Goal: Transaction & Acquisition: Purchase product/service

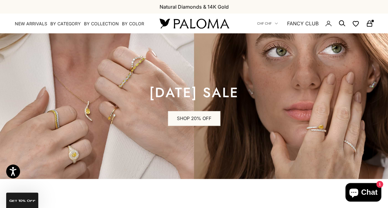
click at [371, 31] on nav "CHF CHF Country Afghanistan (AFN ؋) Åland Islands (EUR €) Albania (ALL L) Alger…" at bounding box center [315, 24] width 116 height 20
click at [372, 25] on rect "Secondary navigation" at bounding box center [369, 24] width 5 height 3
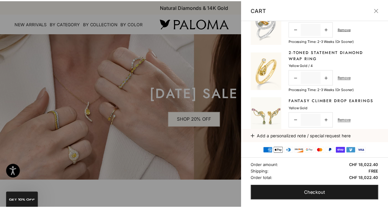
scroll to position [76, 0]
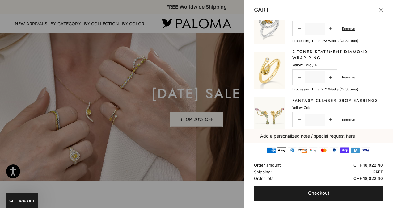
click at [379, 10] on button "Close" at bounding box center [381, 10] width 4 height 4
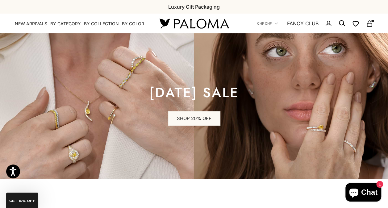
click at [69, 24] on summary "By Category" at bounding box center [65, 24] width 31 height 6
click at [64, 23] on summary "By Category" at bounding box center [65, 24] width 31 height 6
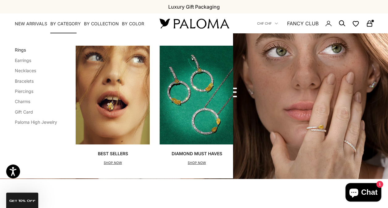
click at [22, 49] on link "Rings" at bounding box center [20, 49] width 11 height 5
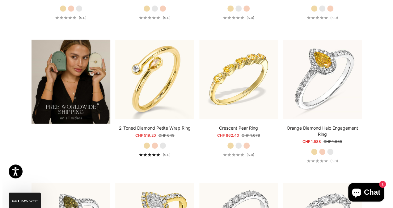
scroll to position [974, 0]
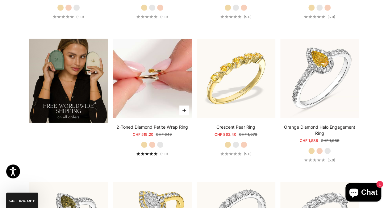
click at [184, 113] on button "Choose options" at bounding box center [185, 111] width 10 height 10
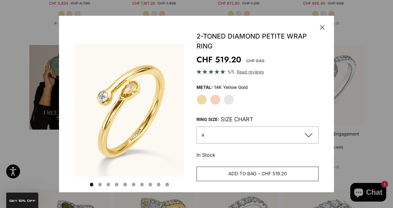
click at [239, 179] on button "Add to bag - CHF 519.20" at bounding box center [258, 174] width 122 height 15
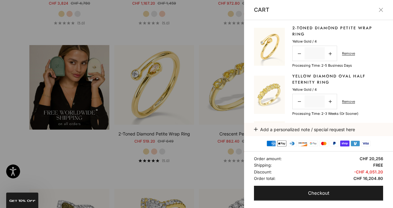
click at [381, 8] on button "Close" at bounding box center [381, 10] width 4 height 4
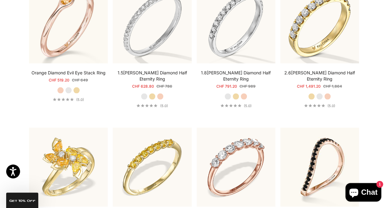
scroll to position [1744, 0]
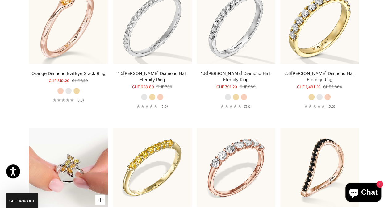
click at [54, 160] on img at bounding box center [68, 167] width 79 height 79
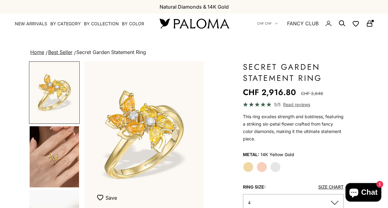
scroll to position [23, 0]
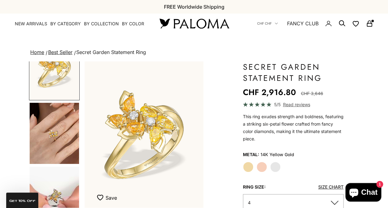
click at [38, 150] on img "Go to item 4" at bounding box center [54, 133] width 49 height 61
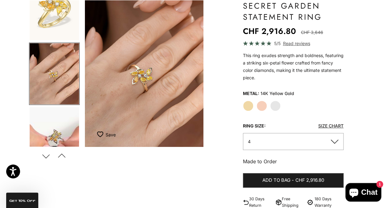
scroll to position [53, 0]
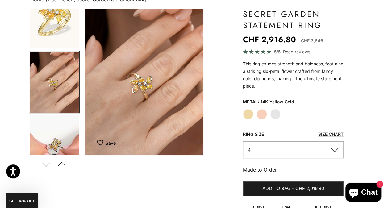
click at [47, 144] on img "Go to item 5" at bounding box center [54, 146] width 49 height 61
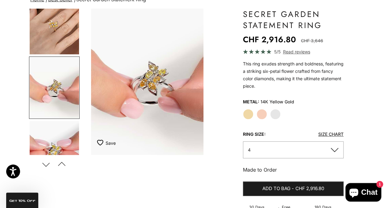
scroll to position [87, 0]
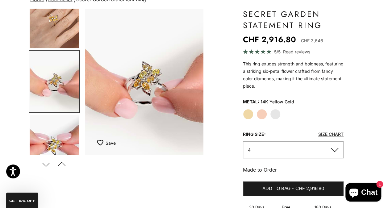
click at [44, 144] on img "Go to item 6" at bounding box center [54, 145] width 49 height 61
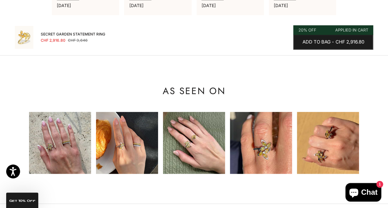
scroll to position [598, 0]
